Goal: Task Accomplishment & Management: Manage account settings

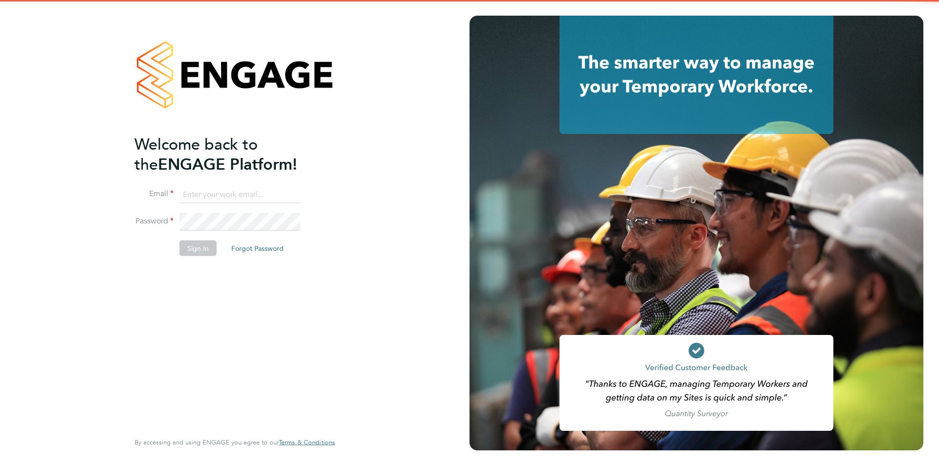
type input "scott@simcott.co.uk"
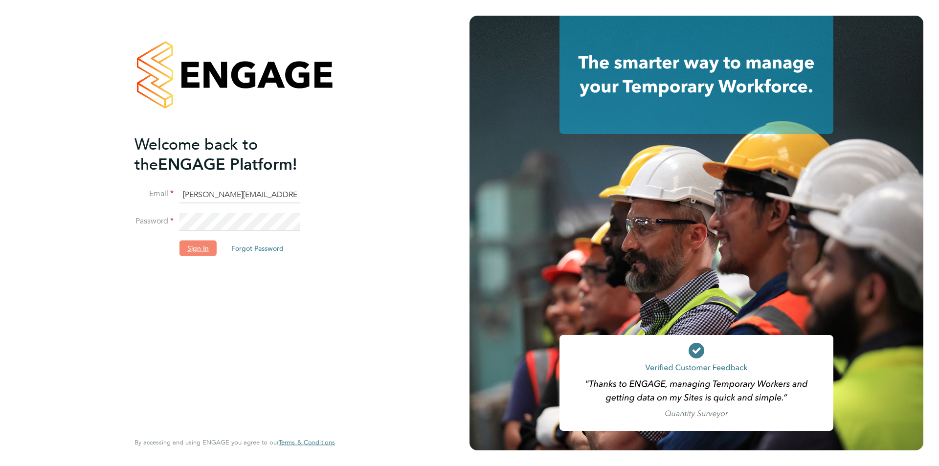
click at [193, 247] on button "Sign In" at bounding box center [197, 248] width 37 height 16
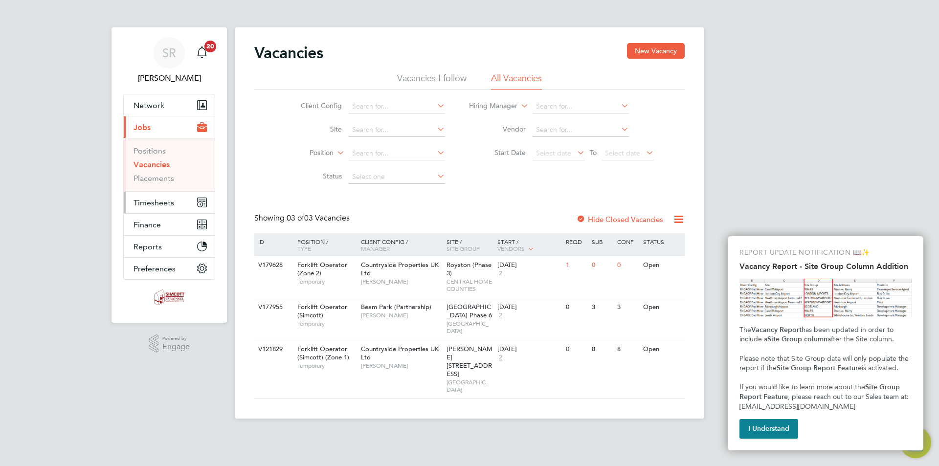
click at [154, 202] on span "Timesheets" at bounding box center [153, 202] width 41 height 9
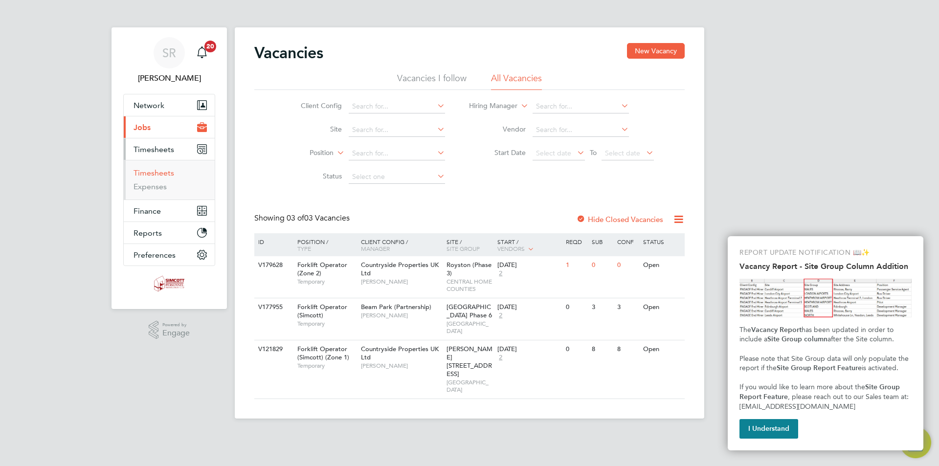
click at [161, 169] on link "Timesheets" at bounding box center [153, 172] width 41 height 9
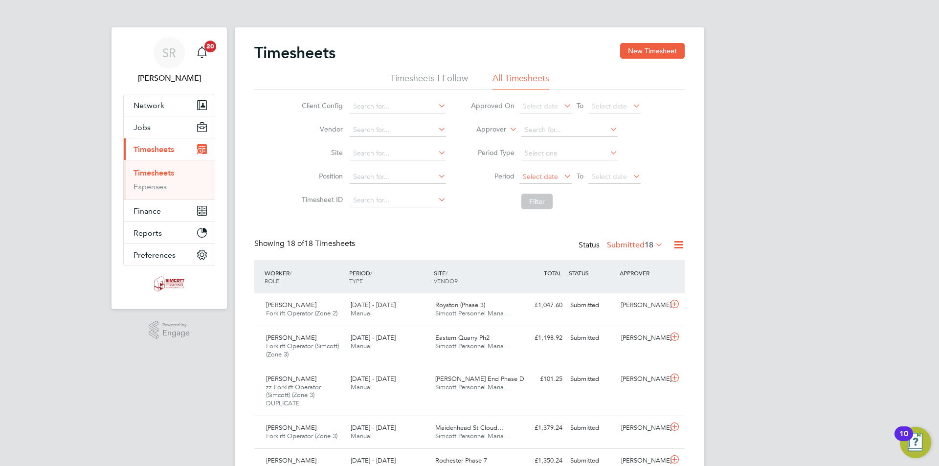
click at [550, 178] on span "Select date" at bounding box center [540, 176] width 35 height 9
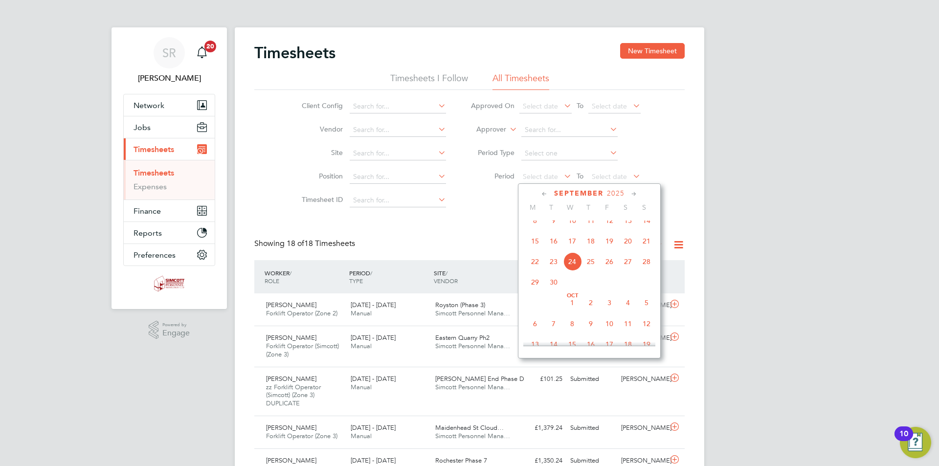
click at [535, 230] on span "8" at bounding box center [535, 220] width 19 height 19
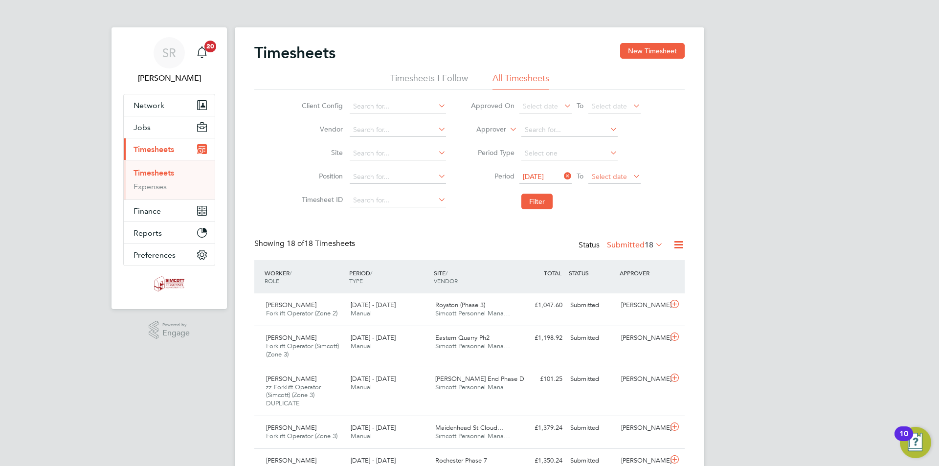
click at [601, 179] on span "Select date" at bounding box center [609, 176] width 35 height 9
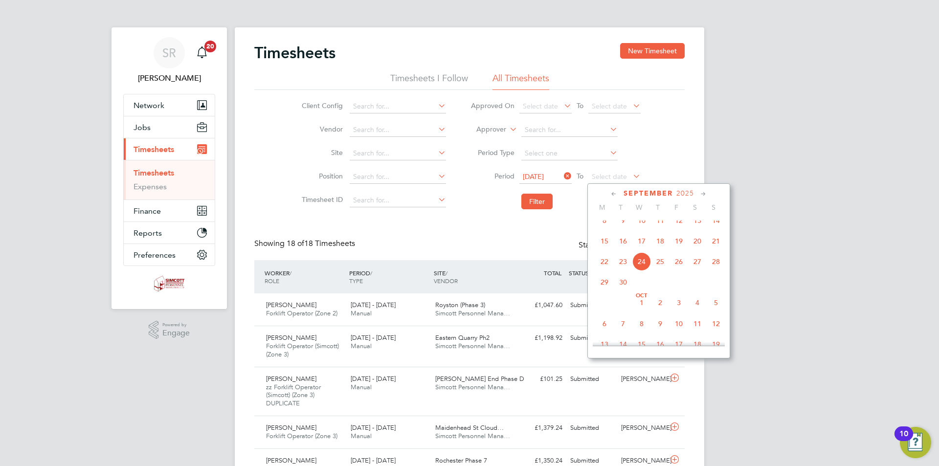
click at [710, 229] on span "14" at bounding box center [716, 220] width 19 height 19
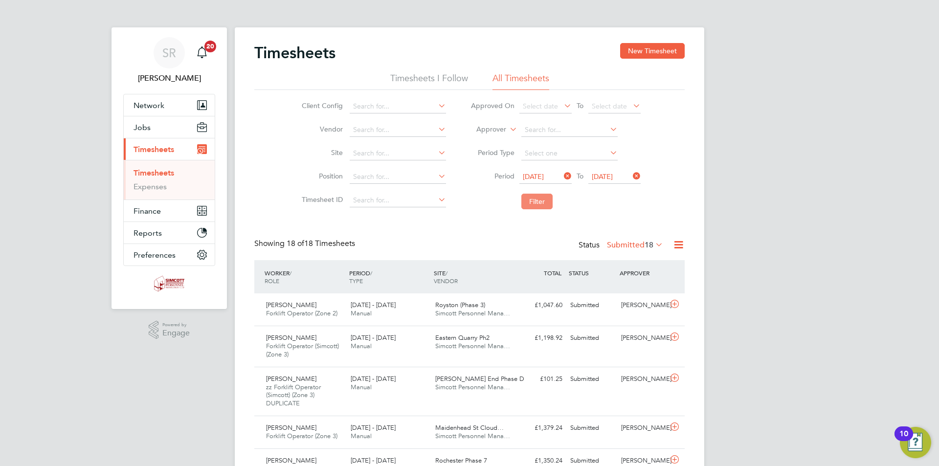
click at [535, 204] on button "Filter" at bounding box center [536, 202] width 31 height 16
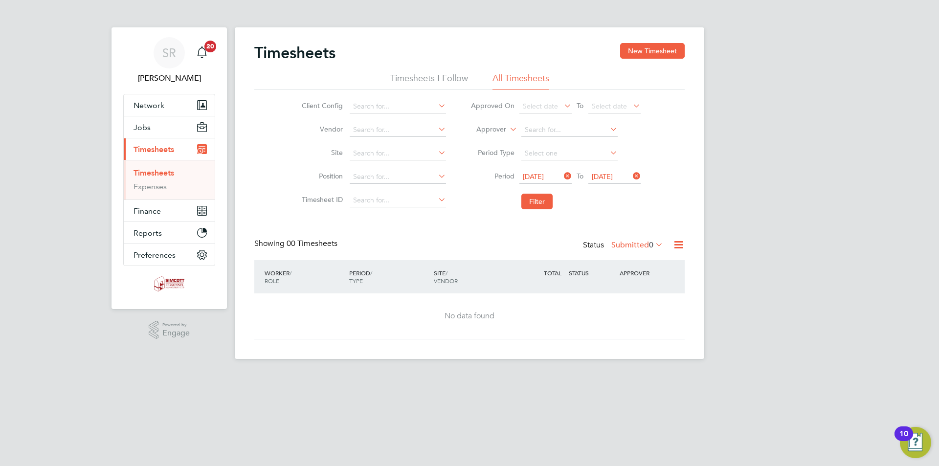
click at [633, 245] on label "Submitted 0" at bounding box center [637, 245] width 52 height 10
click at [644, 301] on li "Approved" at bounding box center [631, 304] width 45 height 14
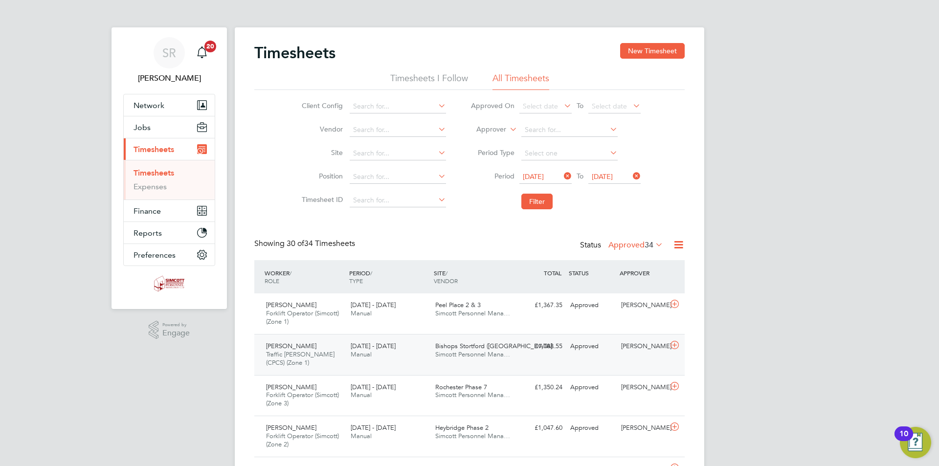
click at [495, 346] on span "Bishops Stortford ([GEOGRAPHIC_DATA]…" at bounding box center [496, 346] width 123 height 8
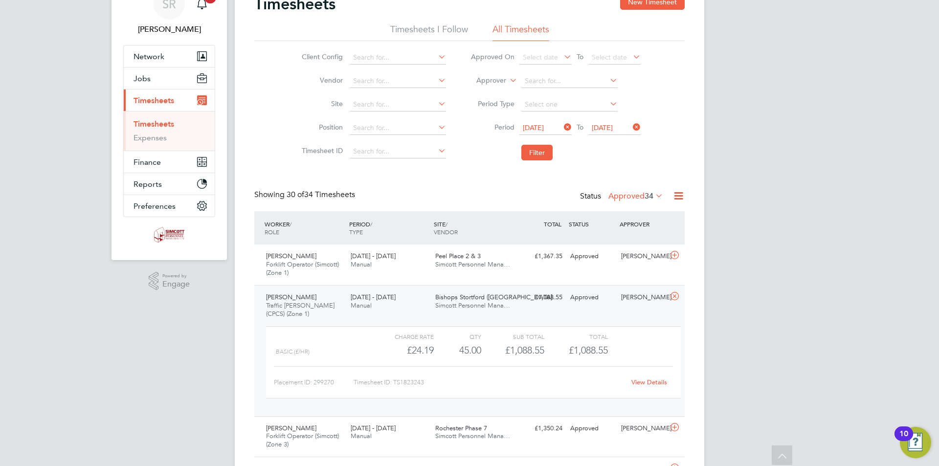
click at [674, 296] on icon at bounding box center [674, 296] width 12 height 8
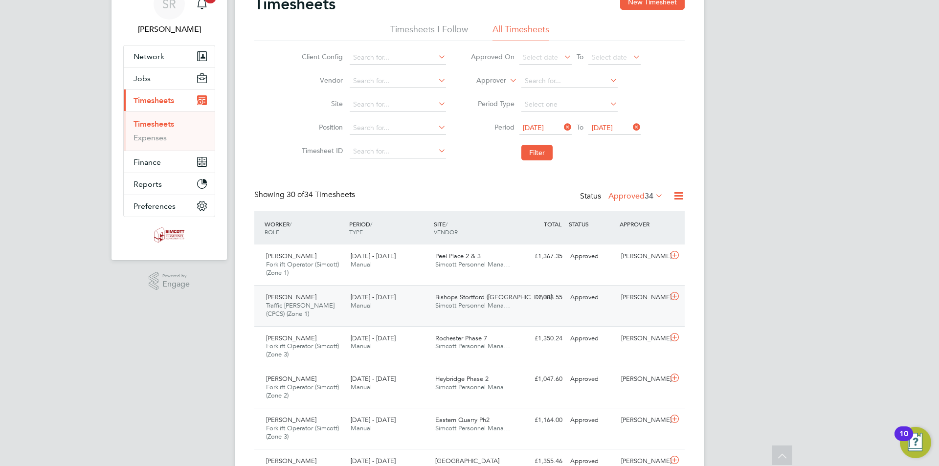
click at [471, 306] on span "Simcott Personnel Mana…" at bounding box center [472, 305] width 75 height 8
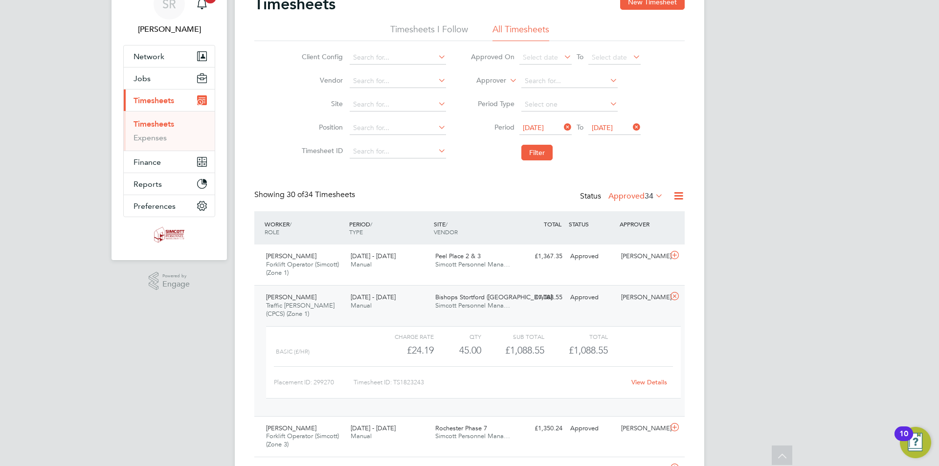
click at [674, 297] on icon at bounding box center [674, 296] width 12 height 8
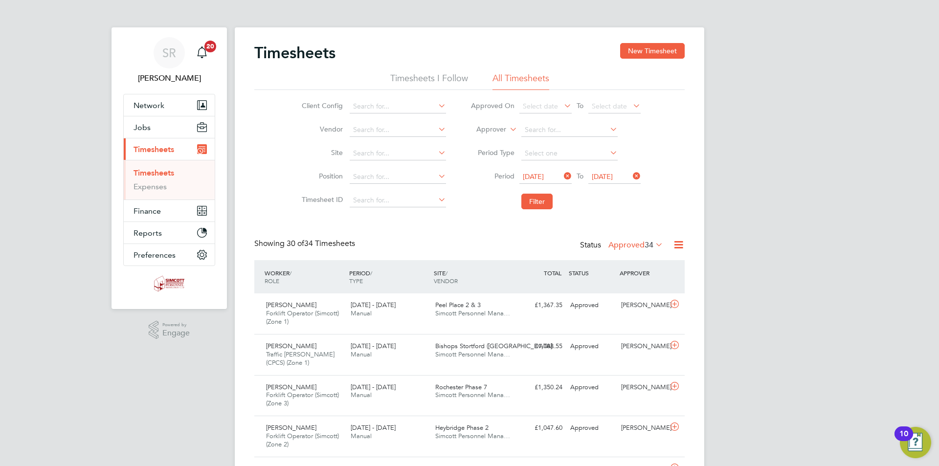
click at [562, 174] on icon at bounding box center [562, 176] width 0 height 14
click at [631, 173] on icon at bounding box center [631, 176] width 0 height 14
click at [616, 178] on span "Select date" at bounding box center [609, 176] width 35 height 9
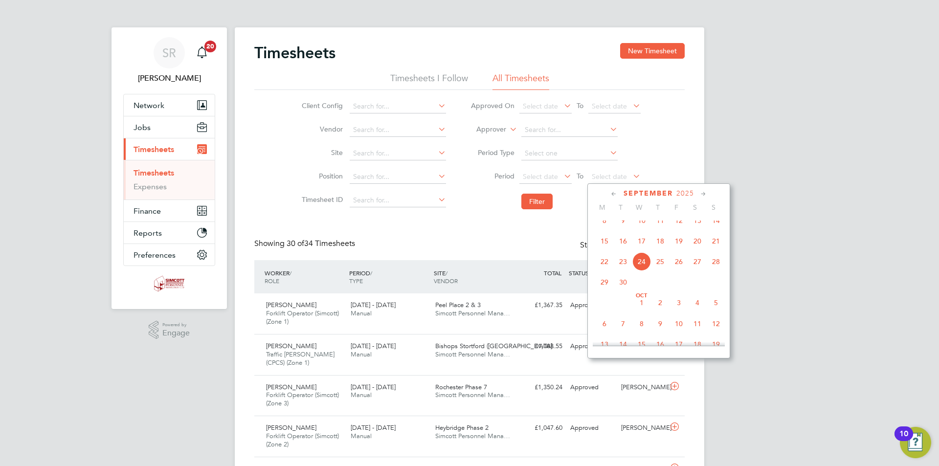
click at [715, 250] on span "21" at bounding box center [716, 241] width 19 height 19
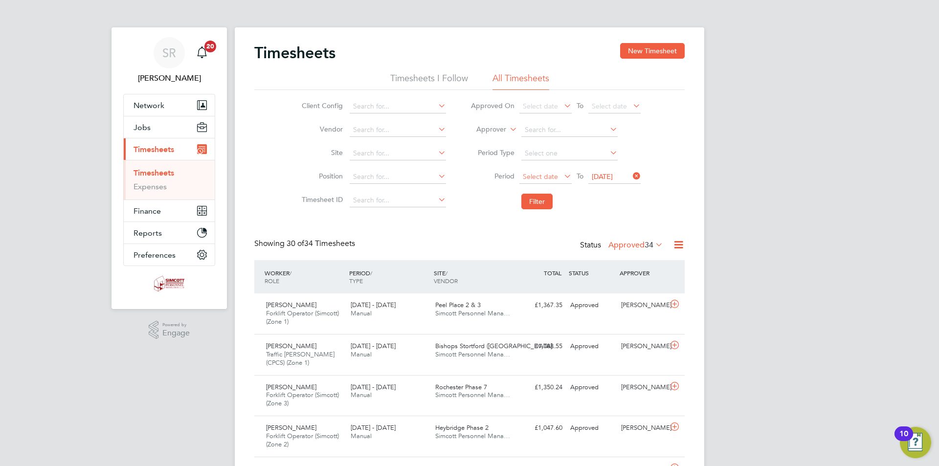
click at [543, 175] on span "Select date" at bounding box center [540, 176] width 35 height 9
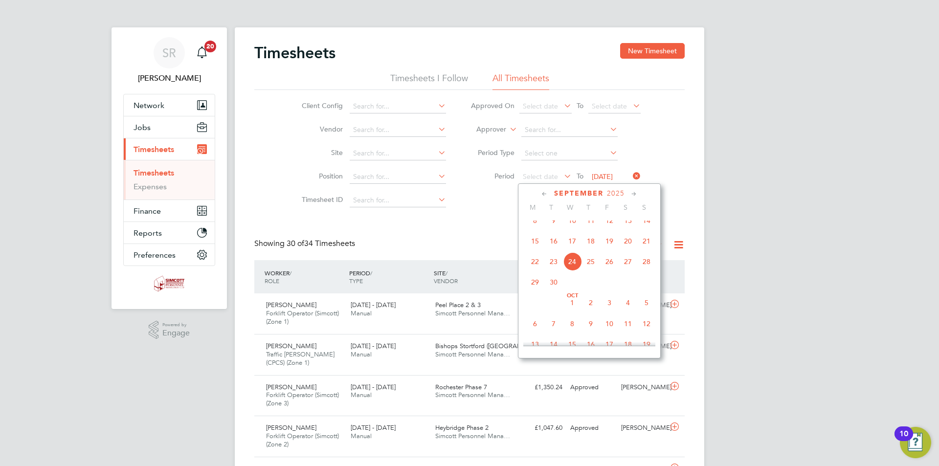
click at [535, 250] on span "15" at bounding box center [535, 241] width 19 height 19
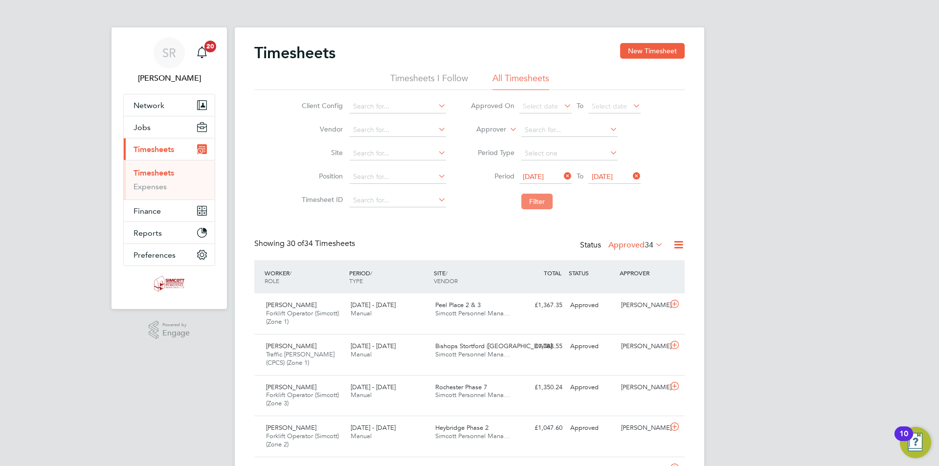
click at [535, 204] on button "Filter" at bounding box center [536, 202] width 31 height 16
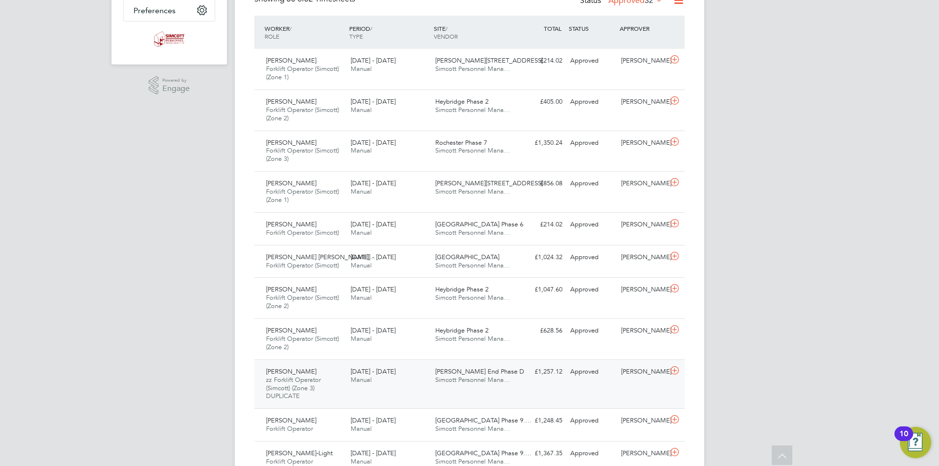
click at [490, 372] on div "Hazel End Phase D Simcott Personnel Mana…" at bounding box center [473, 376] width 85 height 24
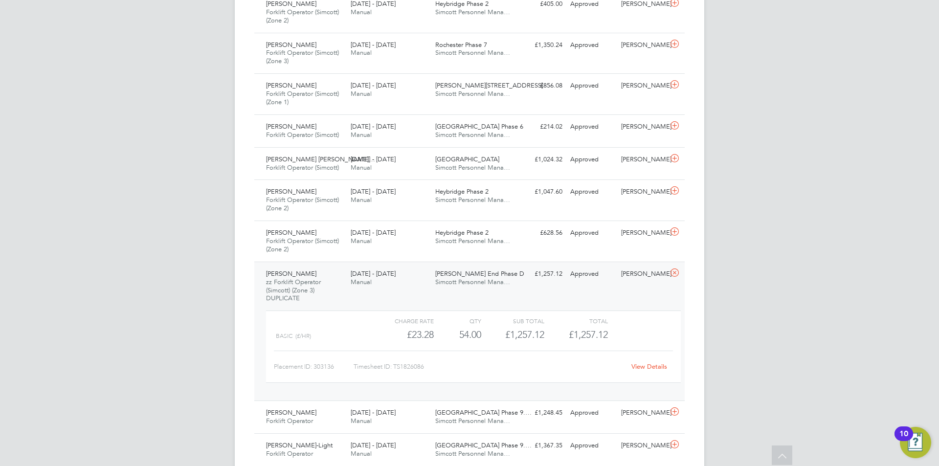
click at [651, 368] on link "View Details" at bounding box center [649, 366] width 36 height 8
click at [676, 271] on icon at bounding box center [674, 273] width 12 height 8
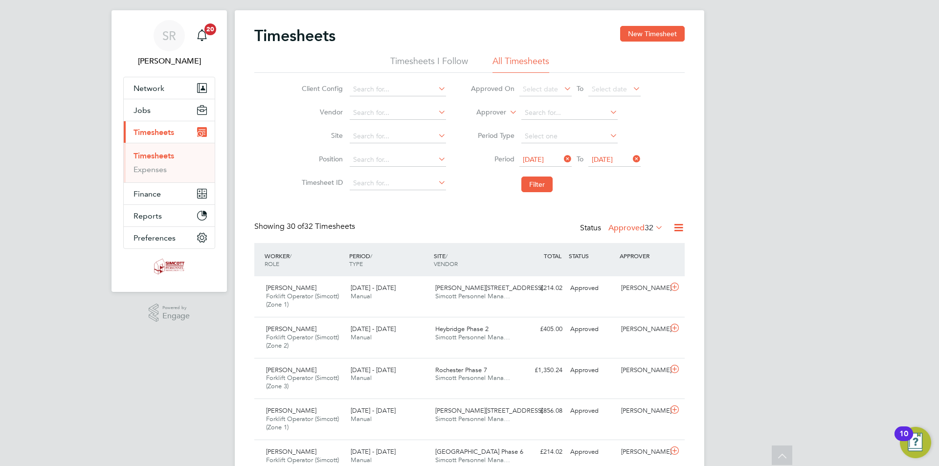
scroll to position [0, 0]
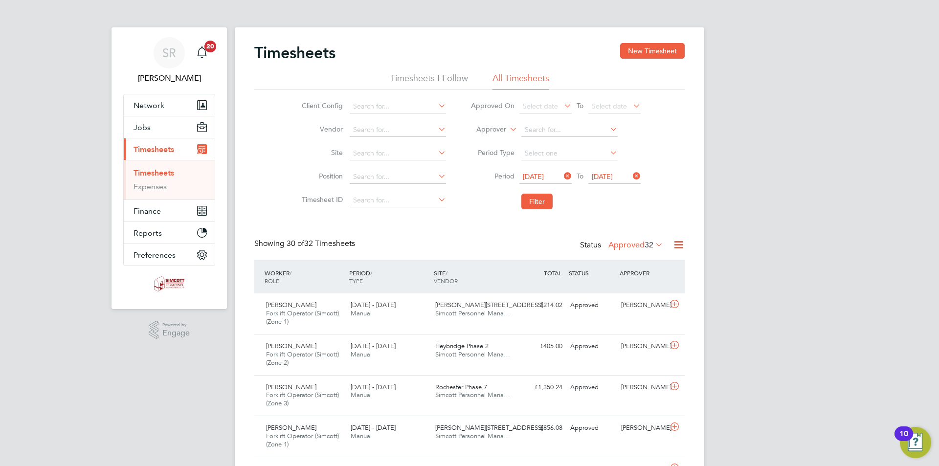
click at [679, 244] on icon at bounding box center [678, 245] width 12 height 12
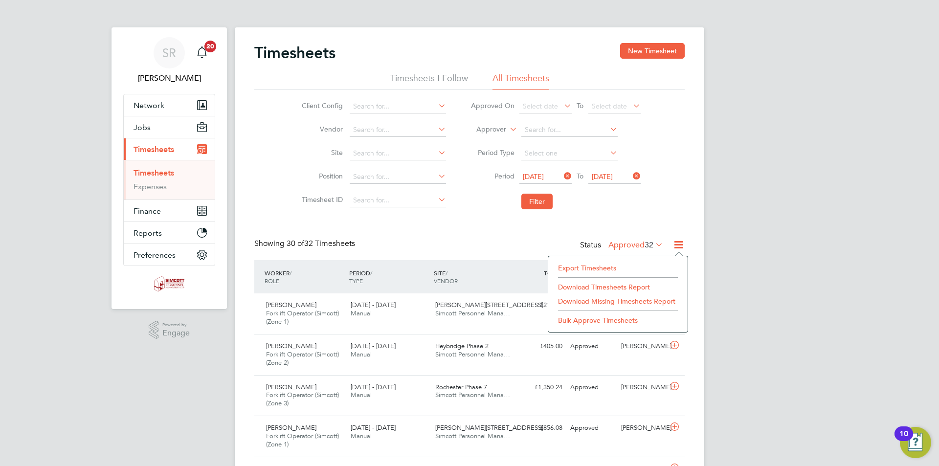
click at [619, 266] on li "Export Timesheets" at bounding box center [618, 268] width 130 height 14
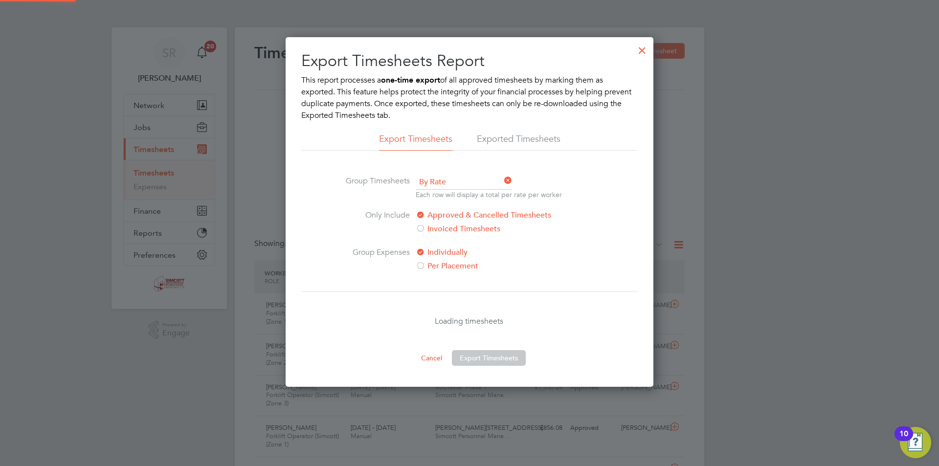
scroll to position [5, 5]
click at [492, 362] on button "Export Timesheets" at bounding box center [489, 358] width 74 height 16
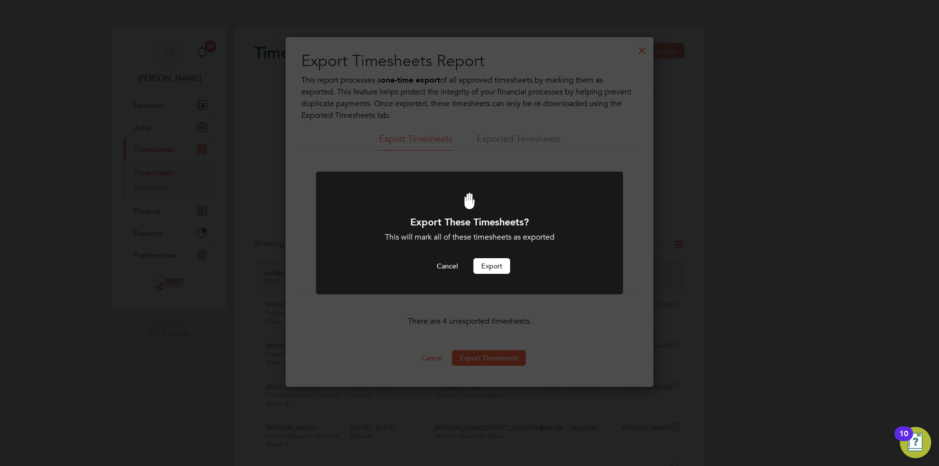
click at [507, 266] on button "Export" at bounding box center [491, 266] width 37 height 16
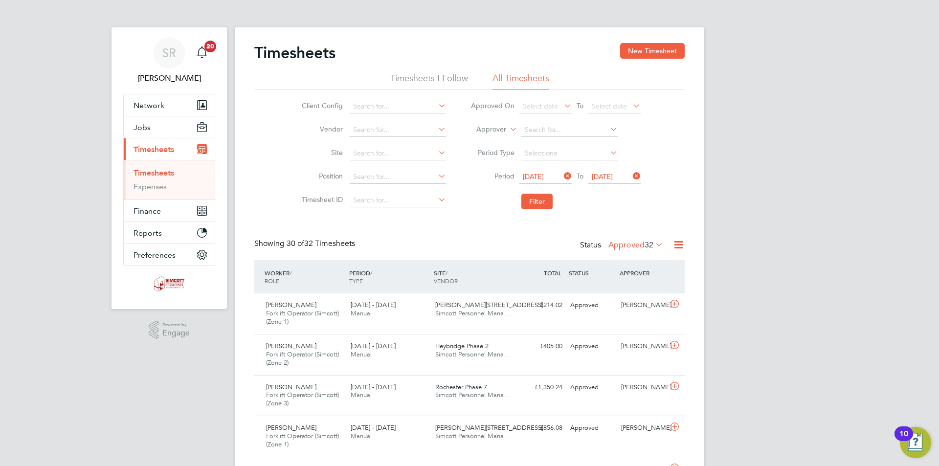
scroll to position [33, 85]
drag, startPoint x: 654, startPoint y: 245, endPoint x: 661, endPoint y: 246, distance: 6.9
click at [653, 245] on icon at bounding box center [653, 245] width 0 height 14
click at [630, 285] on li "Submitted" at bounding box center [630, 290] width 45 height 14
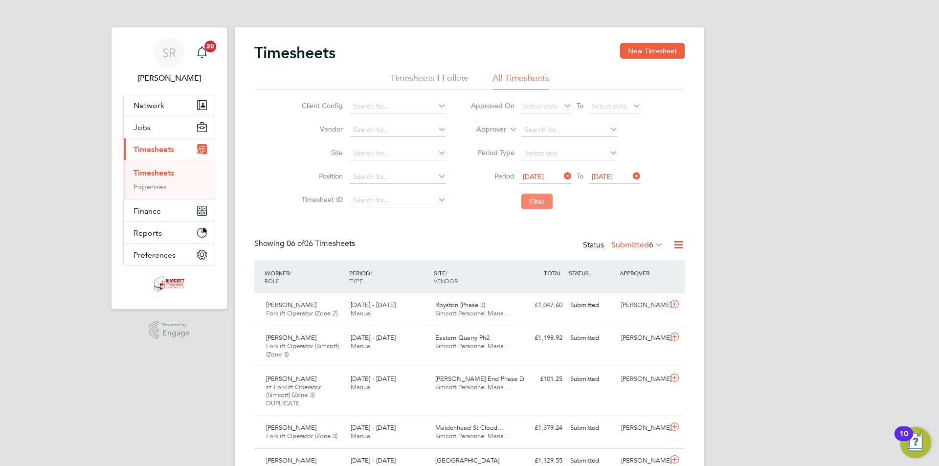
click at [539, 204] on button "Filter" at bounding box center [536, 202] width 31 height 16
click at [626, 240] on div "Status Submitted 6" at bounding box center [624, 246] width 82 height 14
click at [640, 241] on label "Submitted 6" at bounding box center [637, 245] width 52 height 10
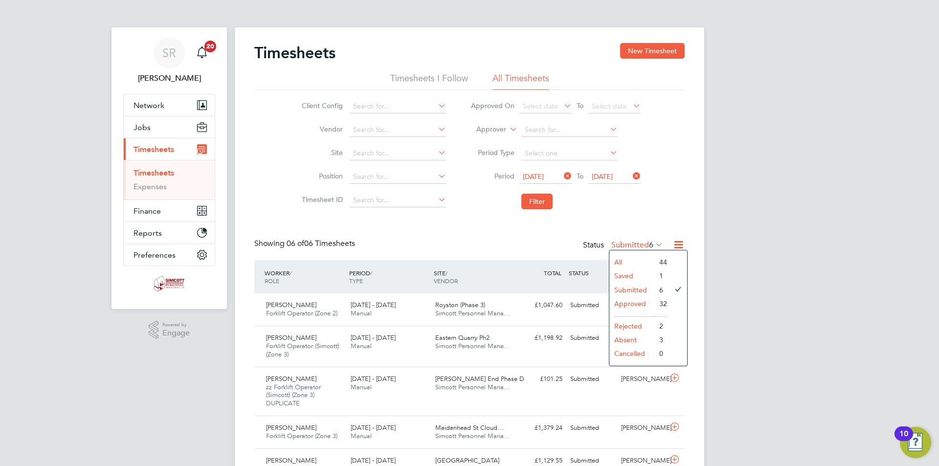
click at [640, 274] on li "Saved" at bounding box center [631, 276] width 45 height 14
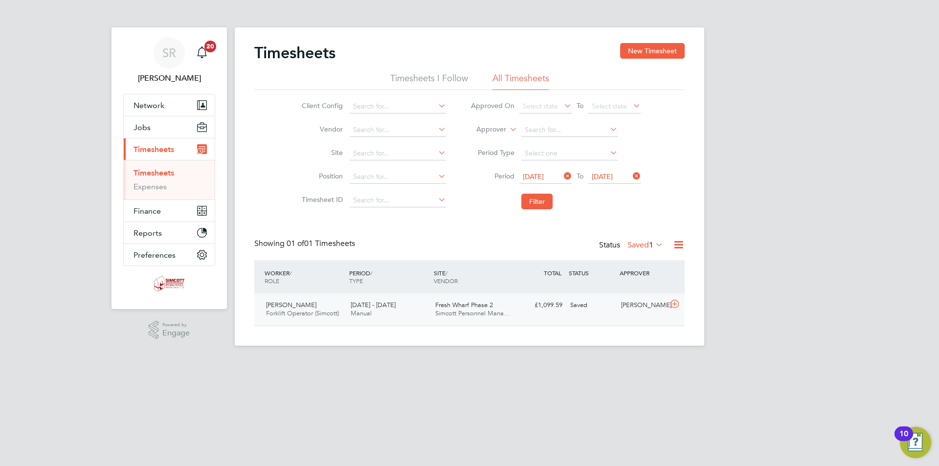
click at [497, 307] on div "Fresh Wharf Phase 2 Simcott Personnel Mana…" at bounding box center [473, 309] width 85 height 24
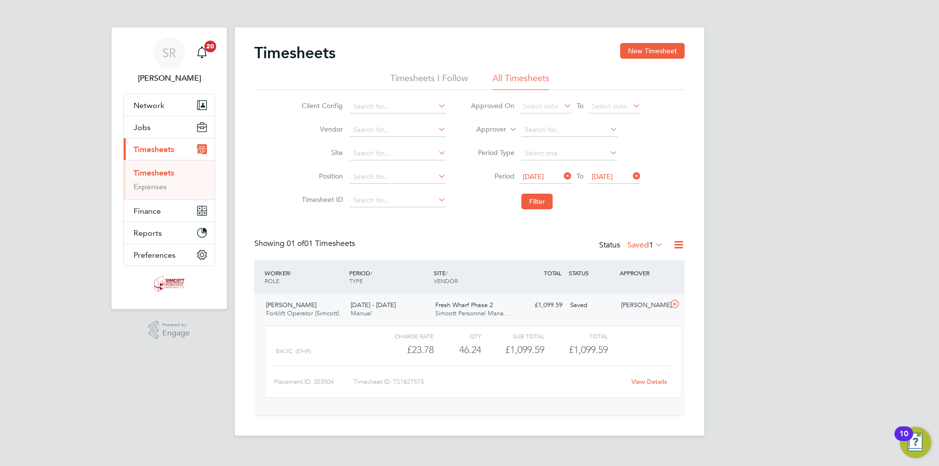
click at [644, 382] on link "View Details" at bounding box center [649, 382] width 36 height 8
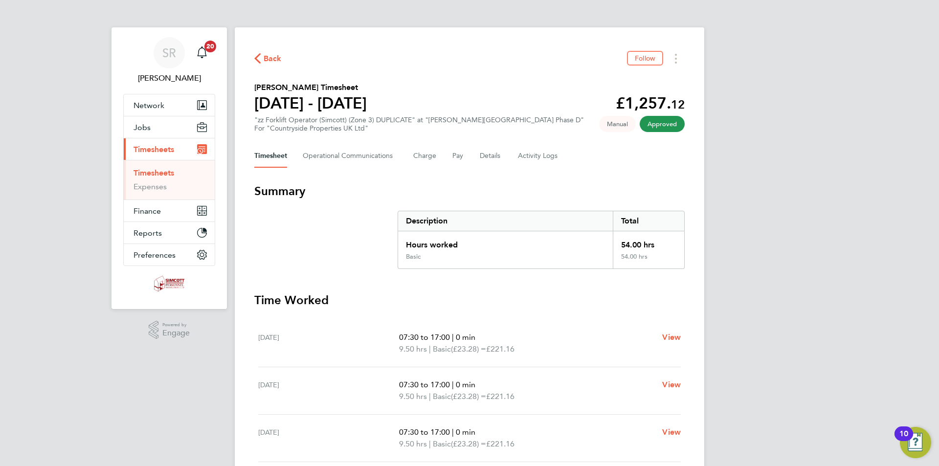
click at [899, 253] on div "SR Scott Ridgers Notifications 20 Applications: Network Team Members Businesses…" at bounding box center [469, 363] width 939 height 726
click at [531, 157] on Logs-tab "Activity Logs" at bounding box center [538, 155] width 41 height 23
drag, startPoint x: 541, startPoint y: 154, endPoint x: 577, endPoint y: 167, distance: 38.7
click at [541, 154] on Logs-tab "Activity Logs" at bounding box center [538, 155] width 41 height 23
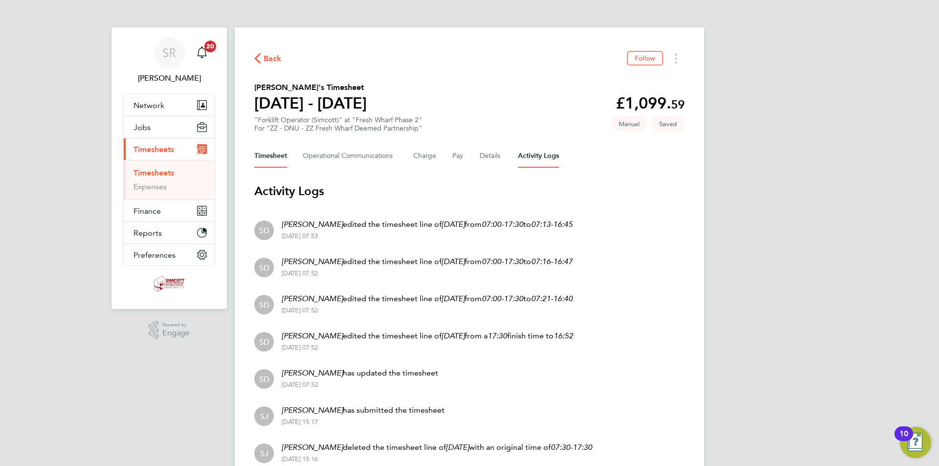
click at [263, 157] on button "Timesheet" at bounding box center [270, 155] width 33 height 23
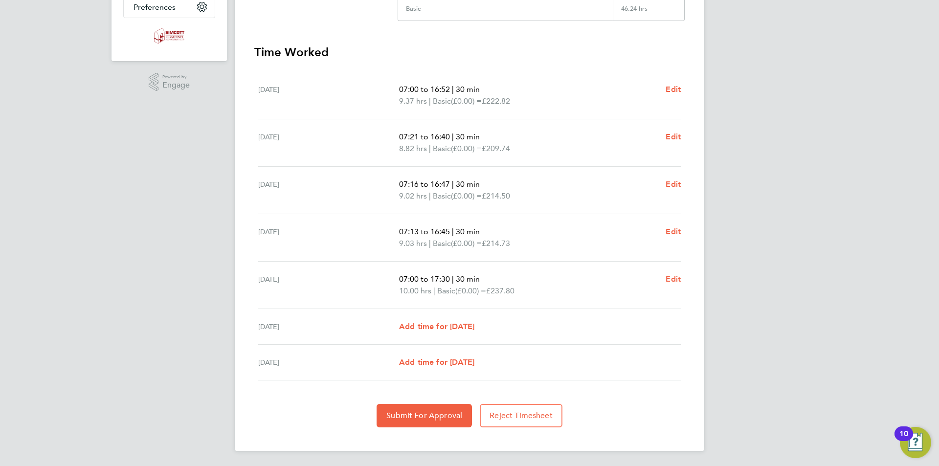
scroll to position [248, 0]
click at [429, 408] on button "Submit For Approval" at bounding box center [424, 414] width 95 height 23
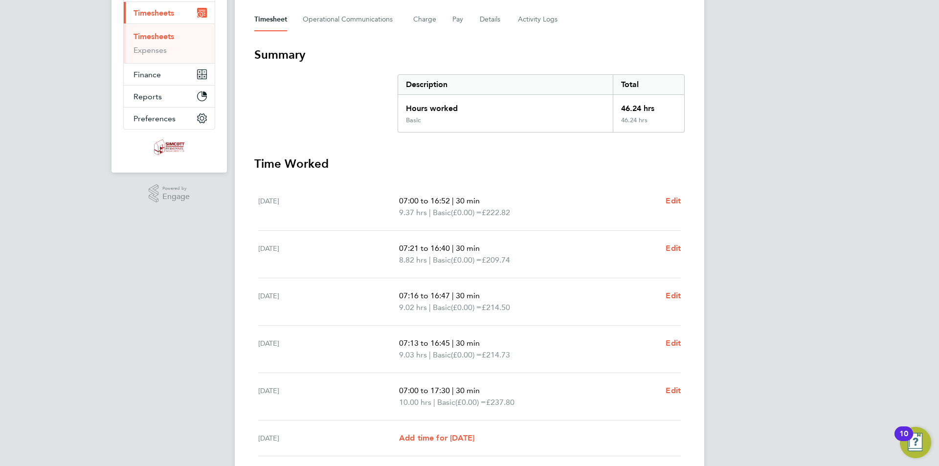
scroll to position [0, 0]
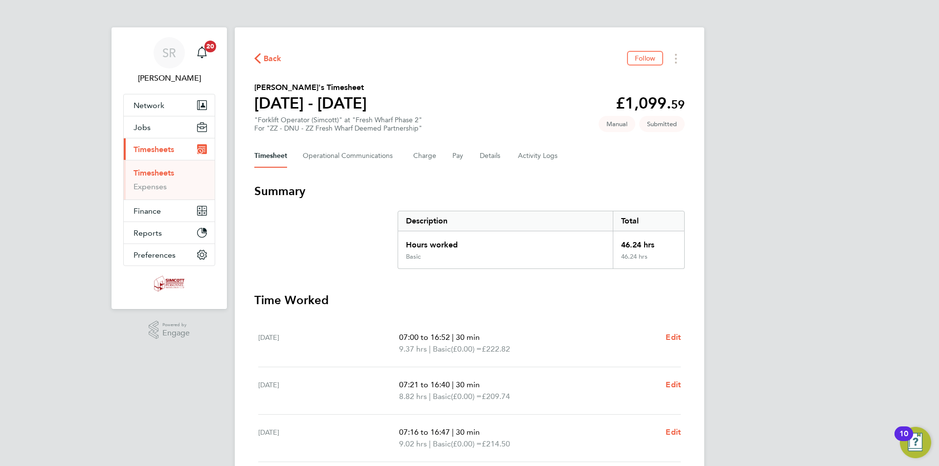
click at [269, 56] on span "Back" at bounding box center [273, 59] width 18 height 12
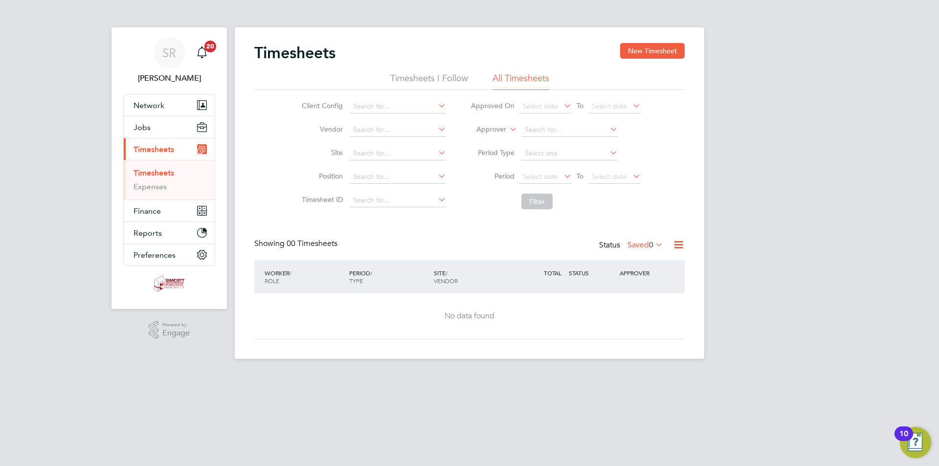
click at [633, 241] on label "Saved 0" at bounding box center [645, 245] width 36 height 10
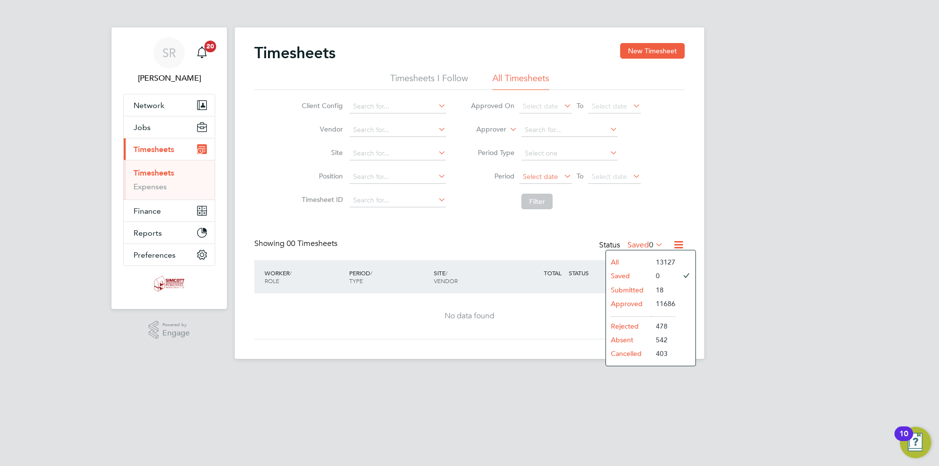
click at [545, 175] on span "Select date" at bounding box center [540, 176] width 35 height 9
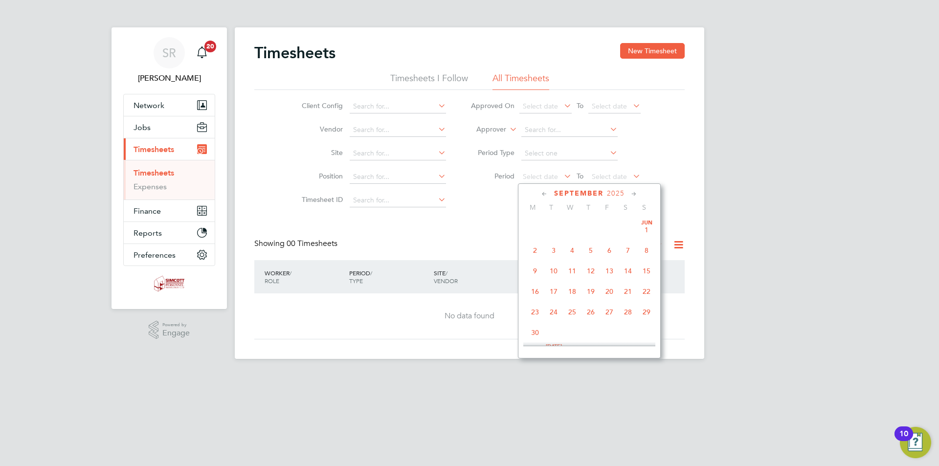
scroll to position [360, 0]
click at [536, 248] on span "15" at bounding box center [535, 241] width 19 height 19
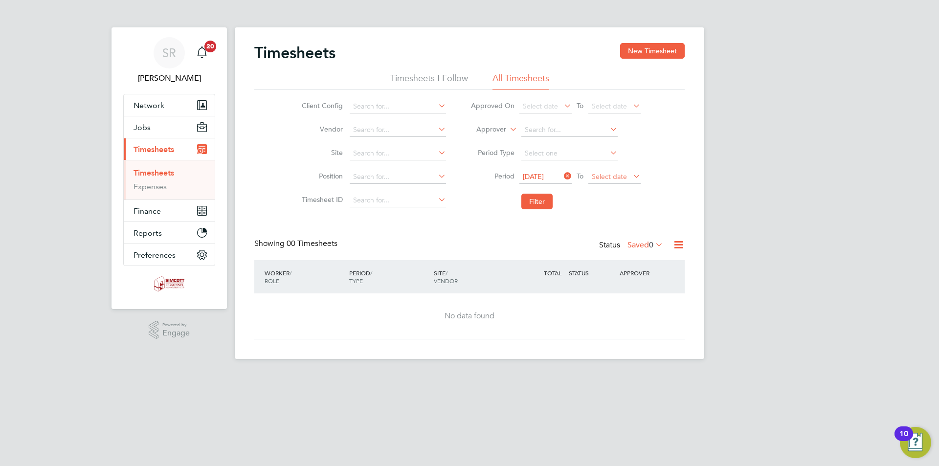
click at [604, 173] on span "Select date" at bounding box center [609, 176] width 35 height 9
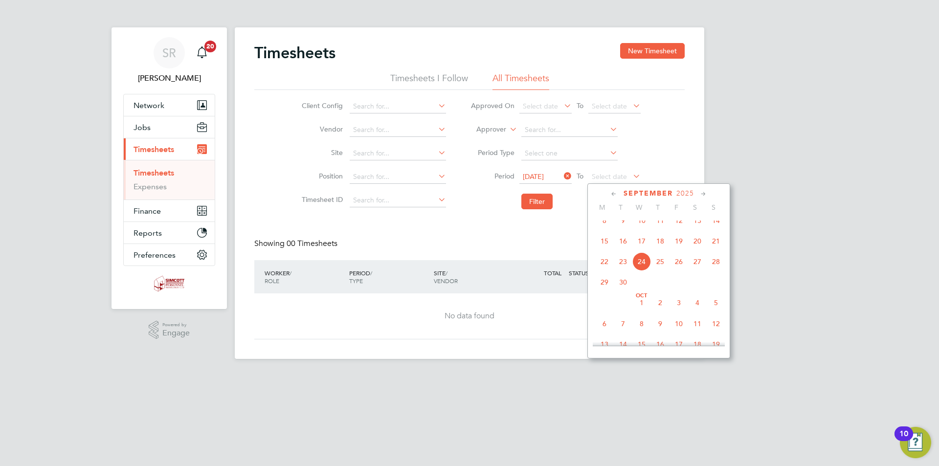
click at [717, 247] on span "21" at bounding box center [716, 241] width 19 height 19
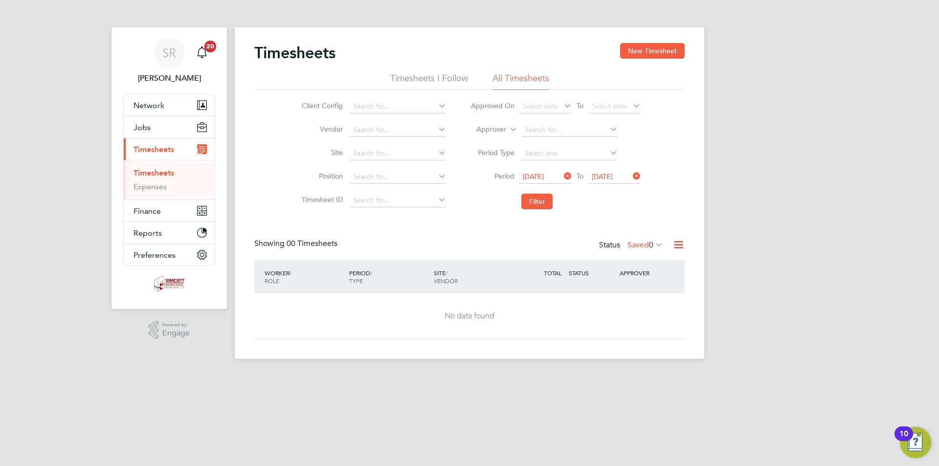
click at [518, 200] on li "Filter" at bounding box center [555, 201] width 195 height 25
click at [533, 201] on button "Filter" at bounding box center [536, 202] width 31 height 16
click at [633, 245] on label "Saved 0" at bounding box center [645, 245] width 36 height 10
click at [652, 291] on li "Submitted" at bounding box center [640, 290] width 45 height 14
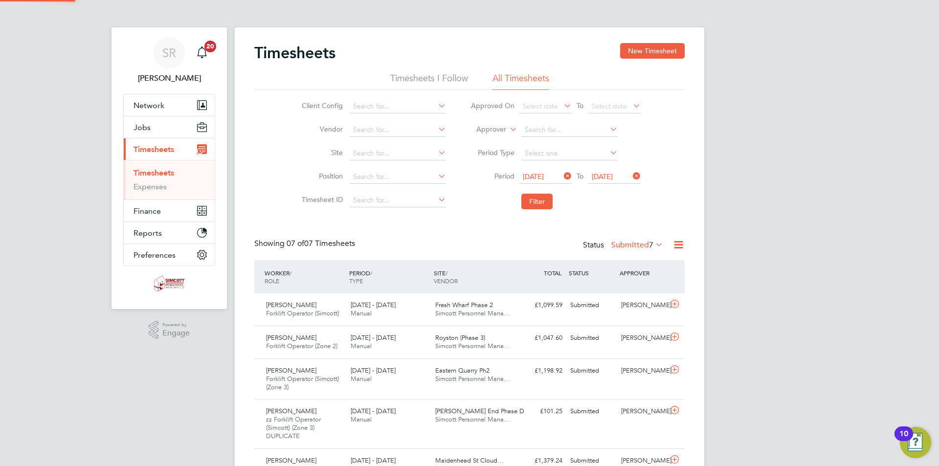
scroll to position [0, 0]
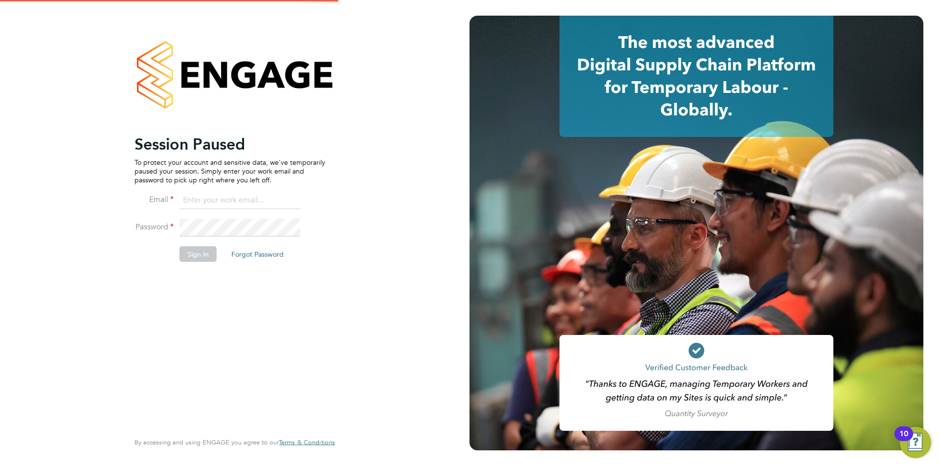
type input "scott@simcott.co.uk"
click at [192, 258] on button "Sign In" at bounding box center [197, 254] width 37 height 16
